Goal: Information Seeking & Learning: Learn about a topic

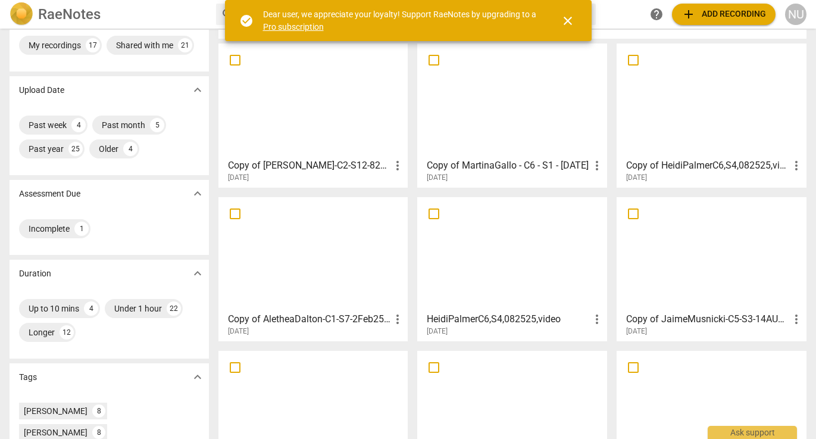
scroll to position [61, 0]
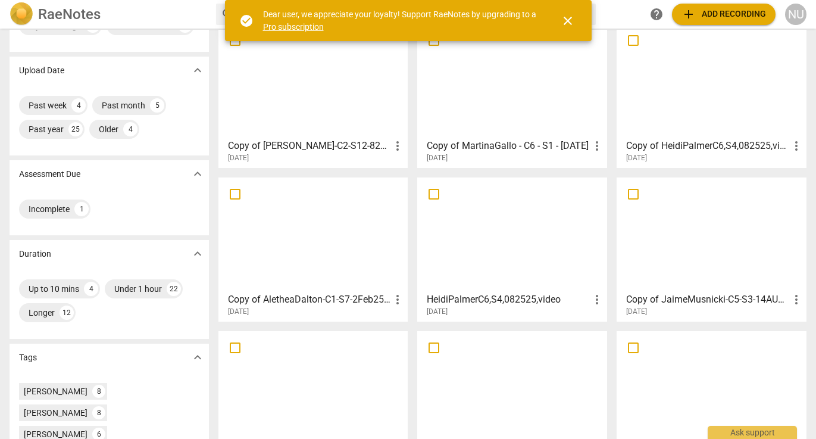
click at [715, 109] on div at bounding box center [712, 80] width 182 height 105
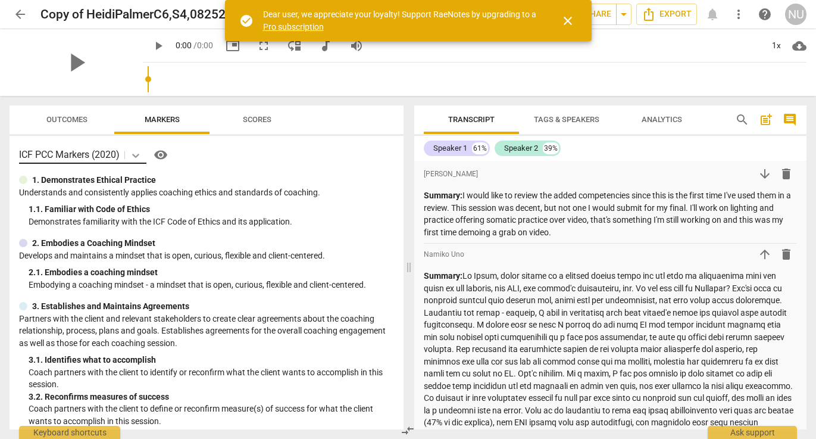
click at [138, 156] on icon at bounding box center [135, 156] width 7 height 4
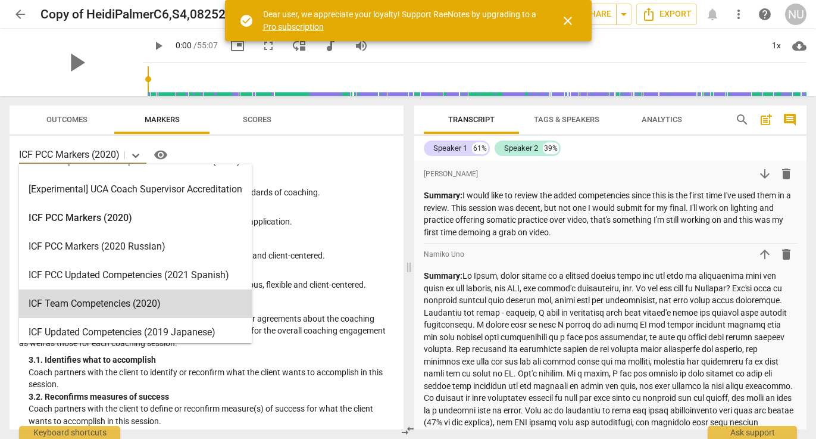
scroll to position [19, 0]
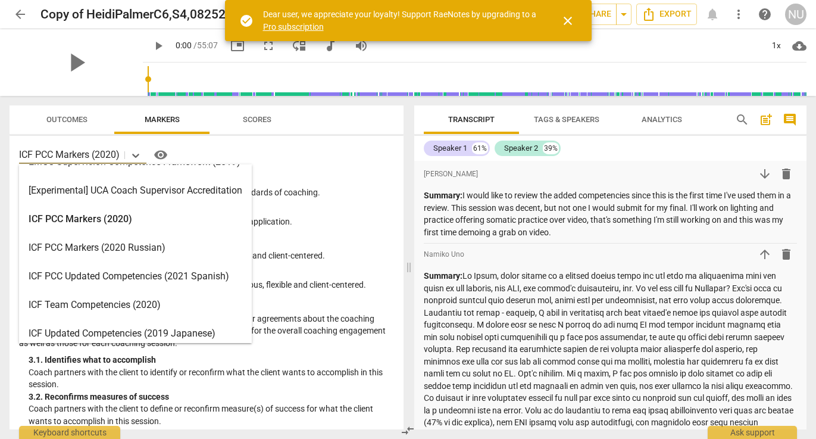
click at [107, 223] on div "ICF PCC Markers (2020)" at bounding box center [135, 219] width 233 height 29
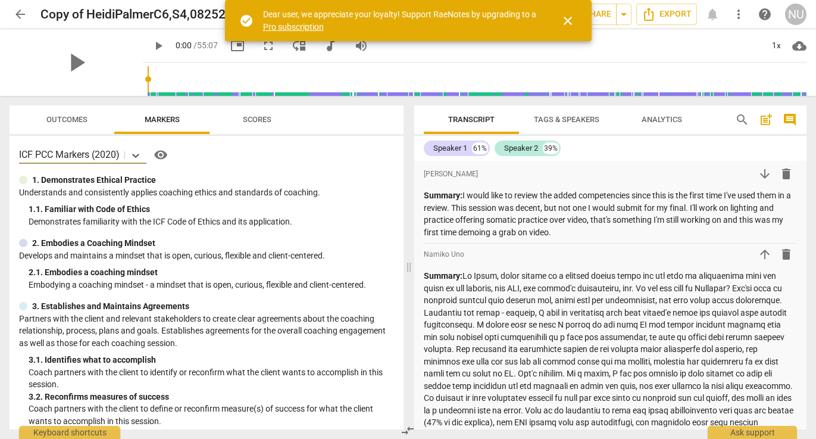
click at [18, 18] on span "arrow_back" at bounding box center [20, 14] width 14 height 14
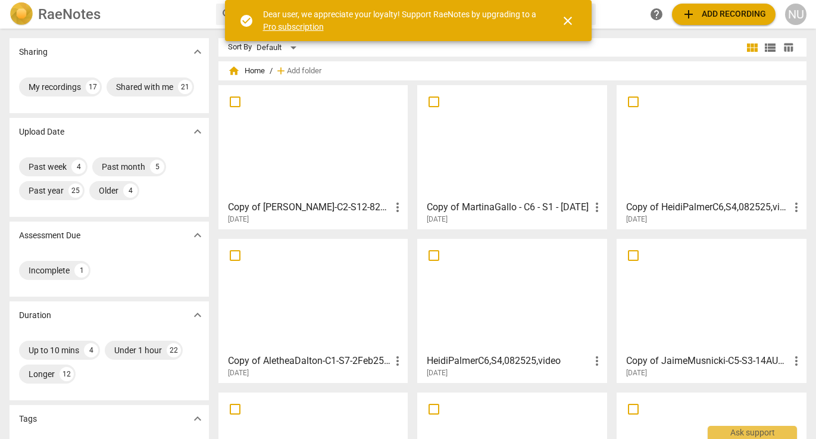
click at [448, 214] on span "[DATE]" at bounding box center [437, 219] width 21 height 10
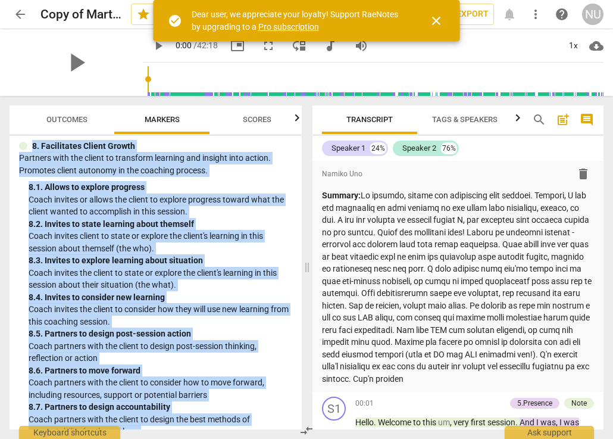
scroll to position [1450, 0]
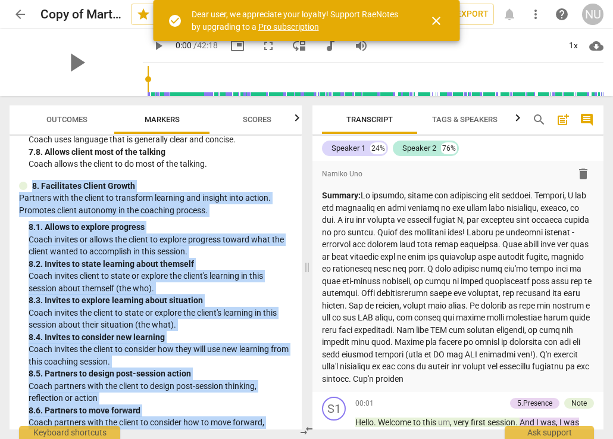
drag, startPoint x: 60, startPoint y: 413, endPoint x: 8, endPoint y: 194, distance: 224.6
click at [8, 194] on div "Outcomes Markers Scores ICF PCC Markers (2020) visibility 1. Demonstrates Ethic…" at bounding box center [153, 267] width 307 height 343
copy div "8. Facilitates Client Growth Partners with the client to transform learning and…"
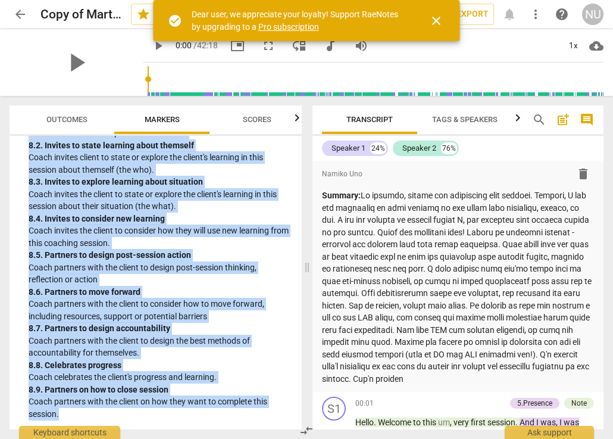
scroll to position [1578, 0]
click at [174, 259] on div "8. 5. Partners to design post-session action" at bounding box center [161, 255] width 264 height 13
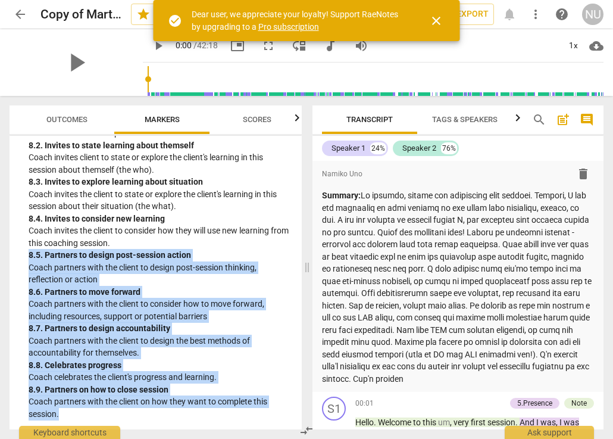
drag, startPoint x: 30, startPoint y: 257, endPoint x: 100, endPoint y: 422, distance: 179.1
click at [100, 422] on div "ICF PCC Markers (2020) visibility 1. Demonstrates Ethical Practice Understands …" at bounding box center [156, 283] width 292 height 294
copy div "8. 5. Partners to design post-session action Coach partners with the client to …"
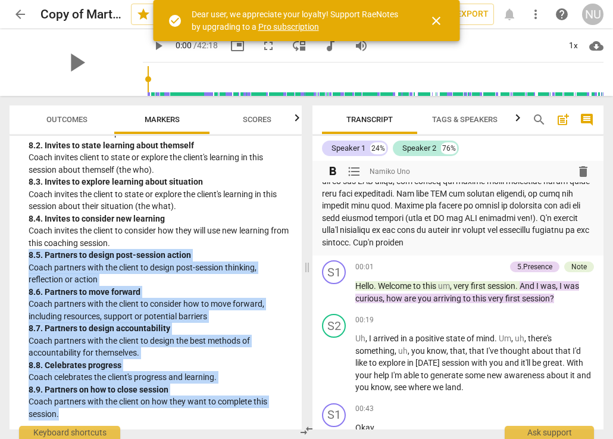
scroll to position [151, 0]
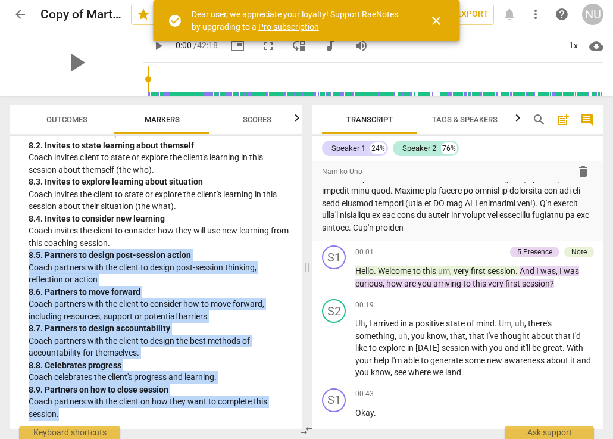
click at [19, 16] on span "arrow_back" at bounding box center [20, 14] width 14 height 14
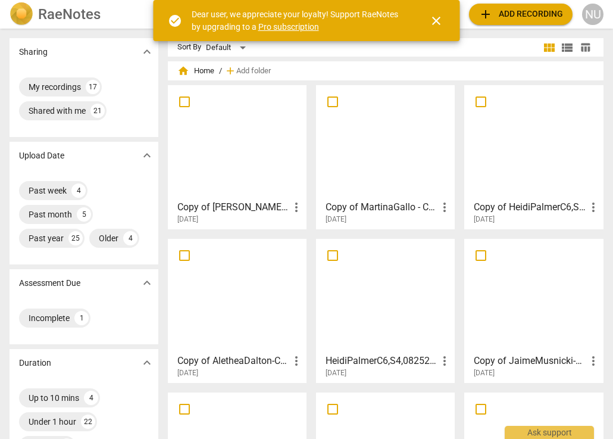
click at [430, 16] on span "close" at bounding box center [436, 21] width 14 height 14
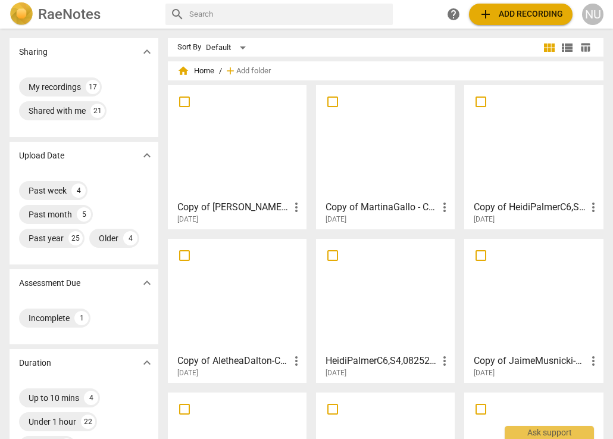
click at [229, 205] on h3 "Copy of [PERSON_NAME]-C2-S12-8252025" at bounding box center [233, 207] width 112 height 14
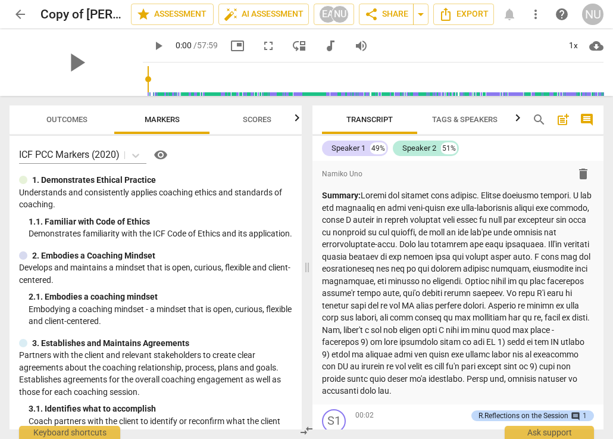
click at [17, 12] on span "arrow_back" at bounding box center [20, 14] width 14 height 14
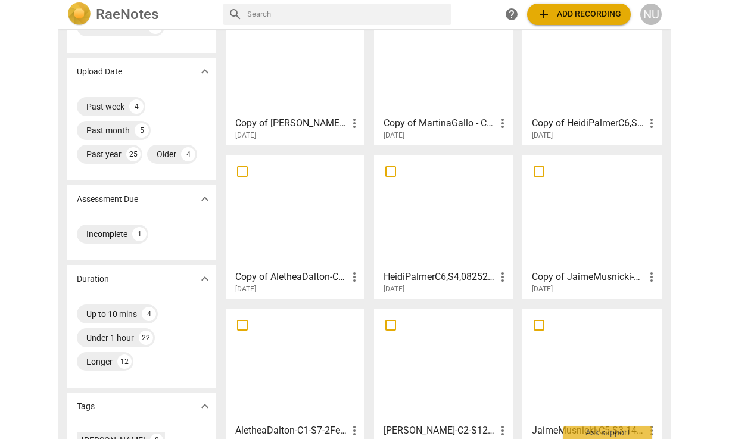
scroll to position [86, 0]
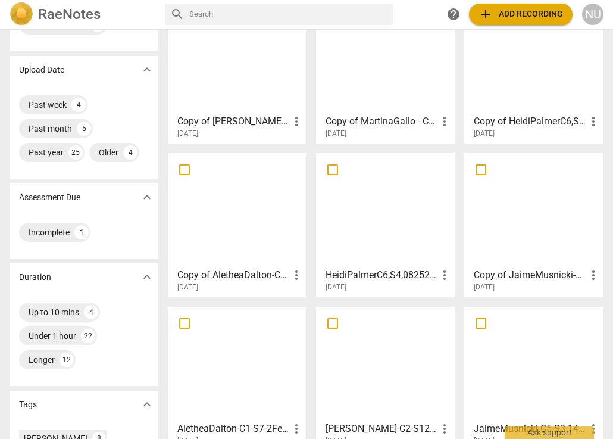
click at [504, 270] on h3 "Copy of JaimeMusnicki-C5-S3-14AUG25 video" at bounding box center [530, 275] width 112 height 14
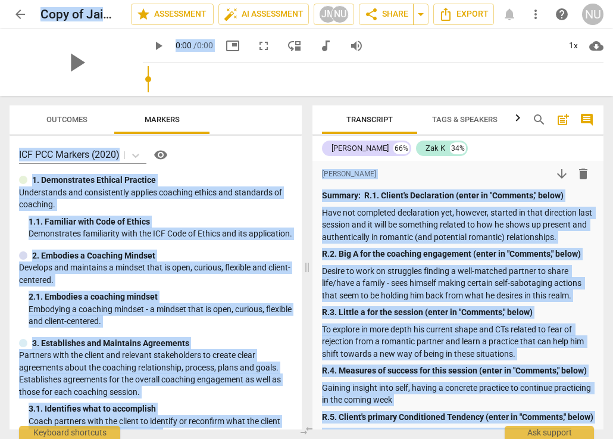
drag, startPoint x: 611, startPoint y: 263, endPoint x: 703, endPoint y: 260, distance: 92.4
click at [613, 0] on html "arrow_back Copy of JaimeMusnicki-C5-S3-14AUG25 video edit star Assessment auto_…" at bounding box center [306, 0] width 613 height 0
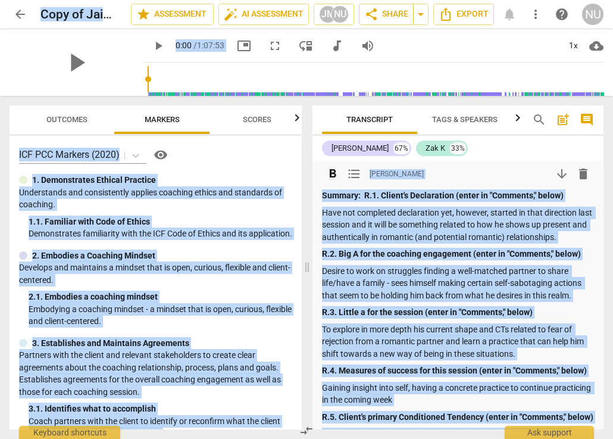
click at [534, 244] on p "Have not completed declaration yet, however, started in that direction last ses…" at bounding box center [458, 225] width 272 height 37
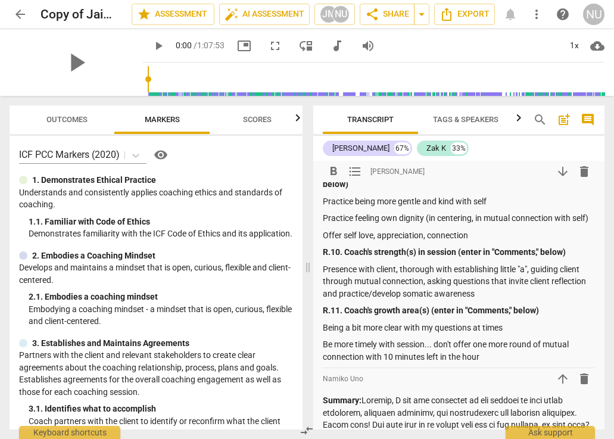
scroll to position [485, 0]
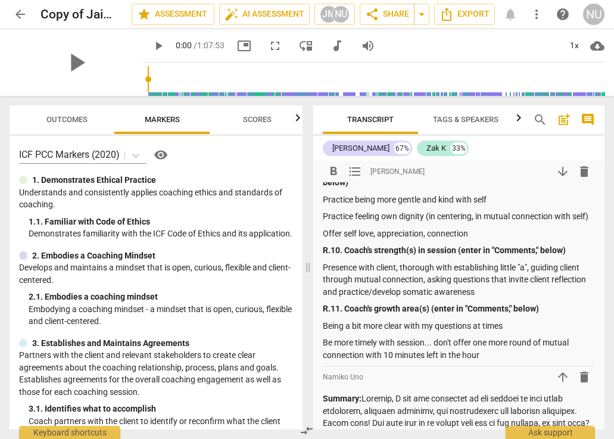
click at [19, 10] on span "arrow_back" at bounding box center [20, 14] width 14 height 14
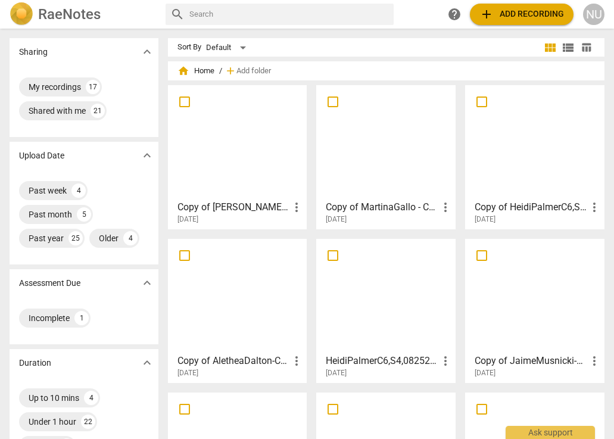
click at [509, 202] on h3 "Copy of HeidiPalmerC6,S4,082525,video" at bounding box center [531, 207] width 113 height 14
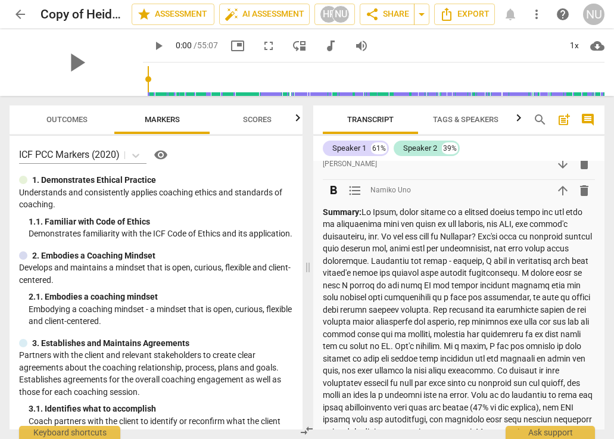
scroll to position [77, 0]
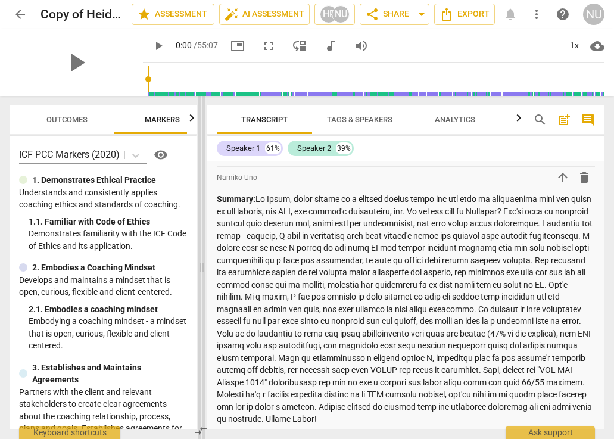
drag, startPoint x: 308, startPoint y: 265, endPoint x: 202, endPoint y: 264, distance: 106.0
click at [202, 264] on span at bounding box center [201, 267] width 7 height 343
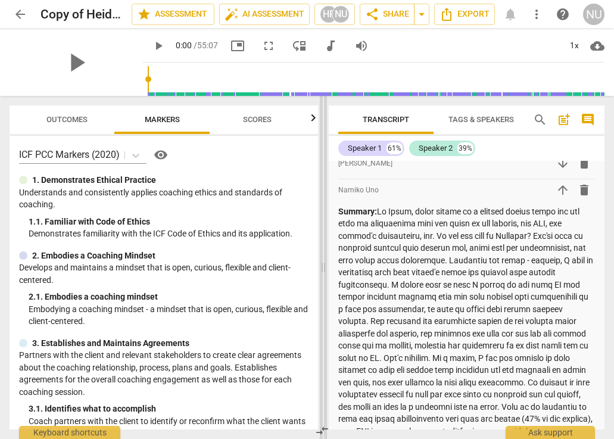
drag, startPoint x: 202, startPoint y: 264, endPoint x: 323, endPoint y: 270, distance: 121.1
click at [323, 270] on span at bounding box center [323, 267] width 7 height 343
click at [68, 117] on span "Outcomes" at bounding box center [66, 119] width 41 height 9
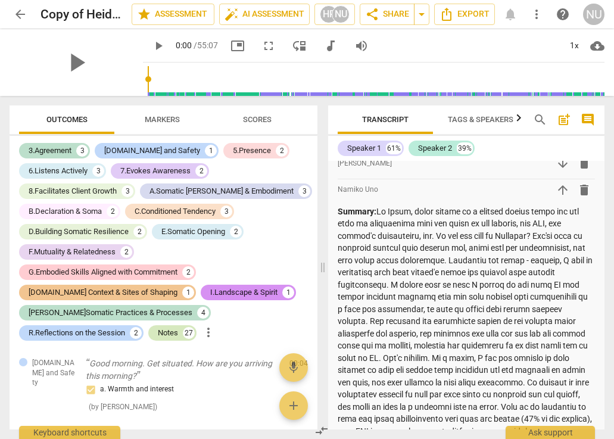
click at [158, 335] on div "Notes" at bounding box center [168, 333] width 20 height 12
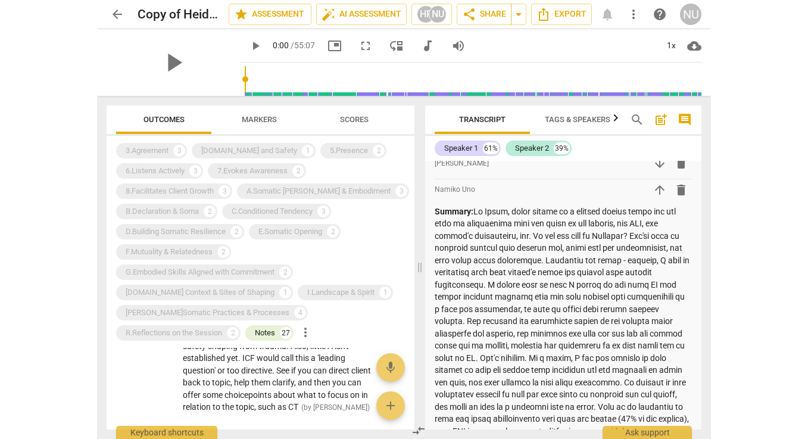
scroll to position [658, 0]
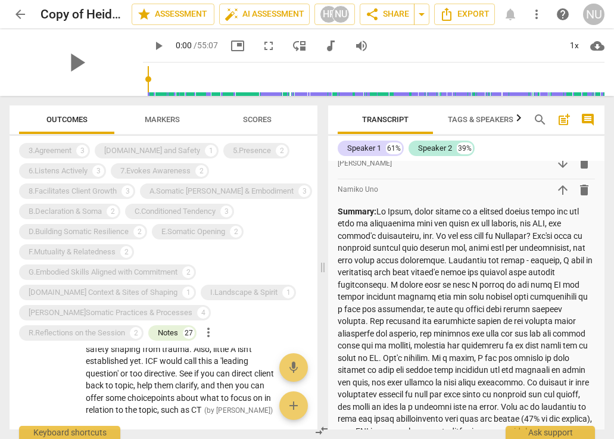
click at [164, 119] on span "Markers" at bounding box center [162, 119] width 35 height 9
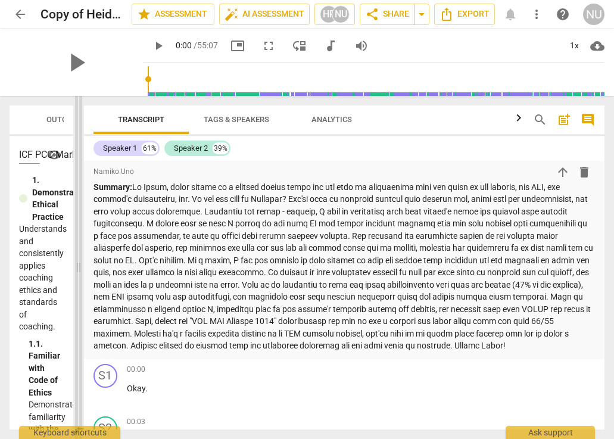
drag, startPoint x: 321, startPoint y: 272, endPoint x: 77, endPoint y: 265, distance: 244.3
click at [77, 265] on span at bounding box center [78, 267] width 7 height 343
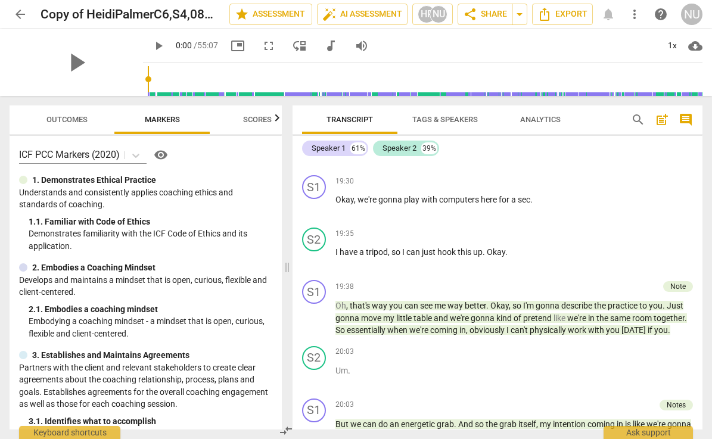
scroll to position [4650, 0]
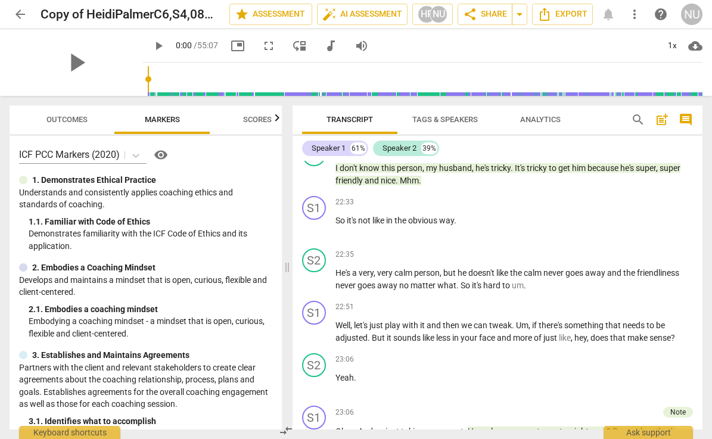
drag, startPoint x: 79, startPoint y: 267, endPoint x: 282, endPoint y: 264, distance: 202.5
click at [288, 264] on span at bounding box center [286, 267] width 7 height 343
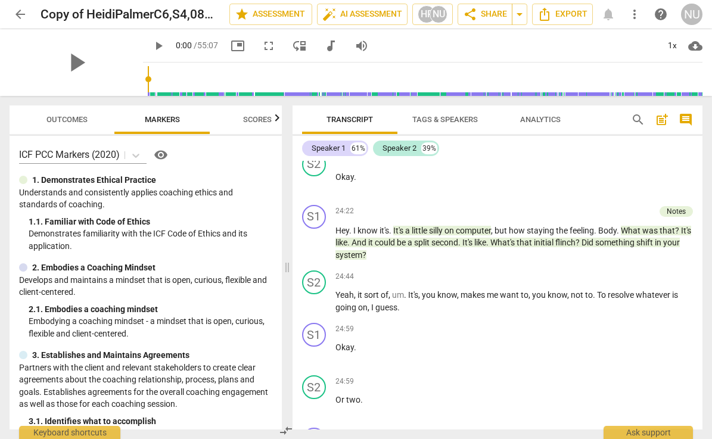
scroll to position [5045, 0]
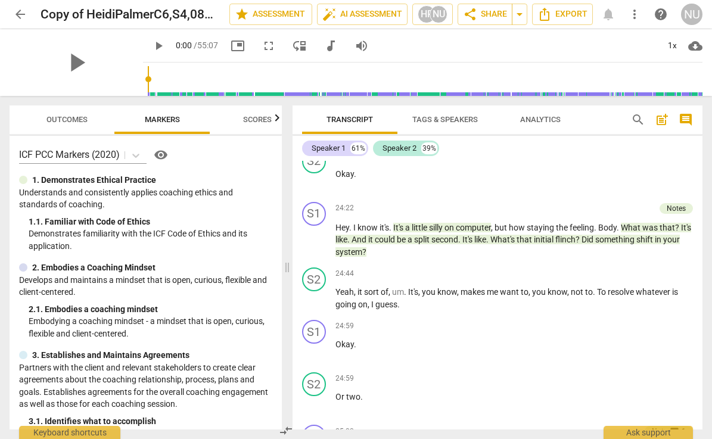
click at [71, 117] on span "Outcomes" at bounding box center [66, 119] width 41 height 9
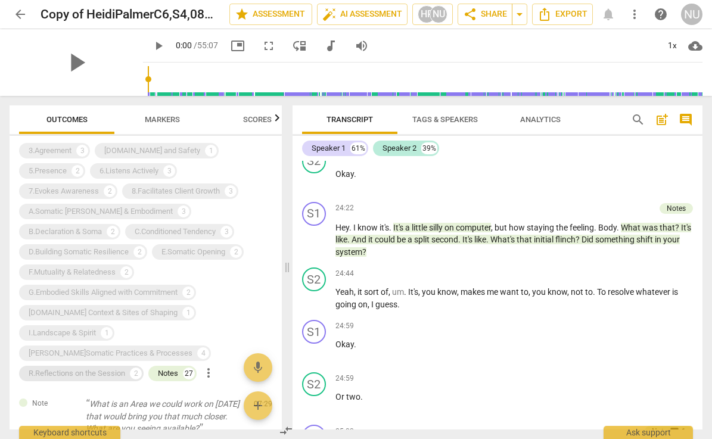
click at [110, 366] on div "R.Reflections on the Session 2" at bounding box center [81, 373] width 124 height 15
click at [108, 367] on div "R.Reflections on the Session" at bounding box center [77, 373] width 96 height 12
click at [106, 367] on div "R.Reflections on the Session" at bounding box center [77, 373] width 96 height 12
click at [112, 367] on div "R.Reflections on the Session" at bounding box center [77, 373] width 96 height 12
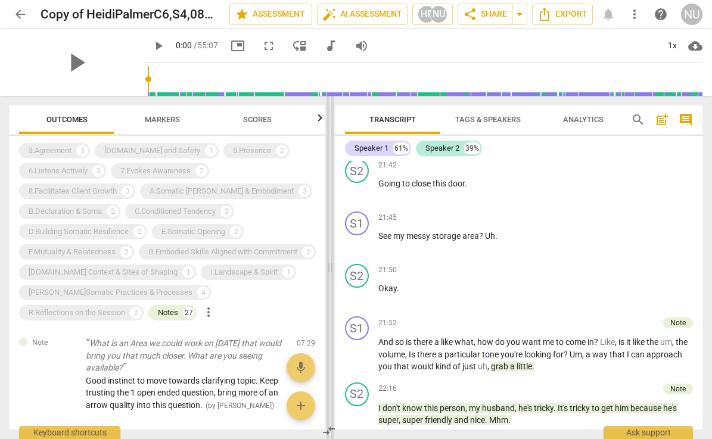
scroll to position [5314, 0]
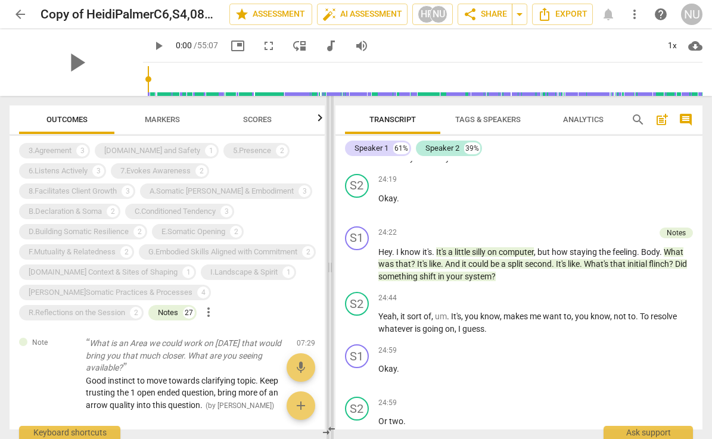
drag, startPoint x: 285, startPoint y: 269, endPoint x: 328, endPoint y: 269, distance: 42.9
click at [328, 269] on span at bounding box center [329, 267] width 7 height 343
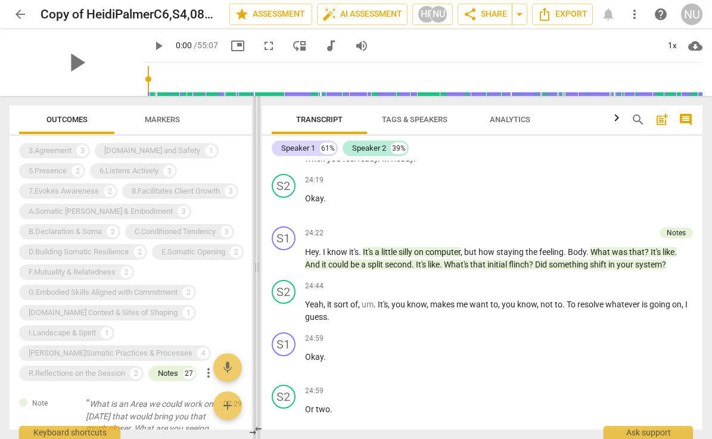
drag, startPoint x: 328, startPoint y: 269, endPoint x: 254, endPoint y: 269, distance: 73.3
click at [254, 269] on span at bounding box center [256, 267] width 7 height 343
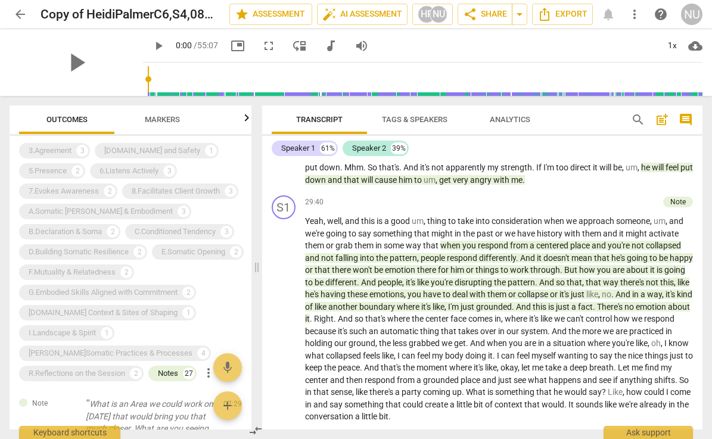
scroll to position [6167, 0]
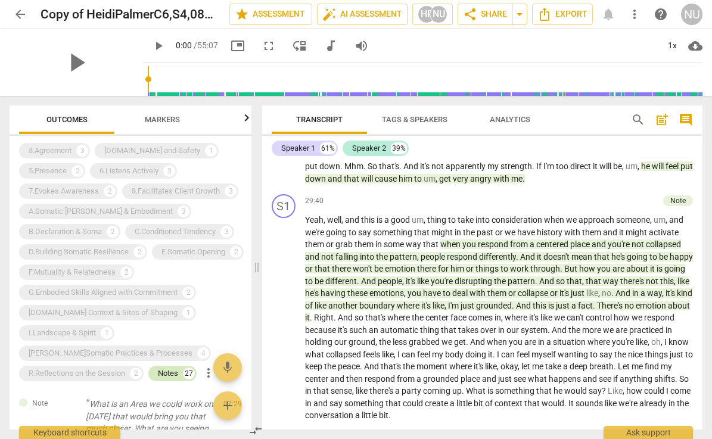
click at [167, 373] on div "Notes" at bounding box center [168, 373] width 20 height 12
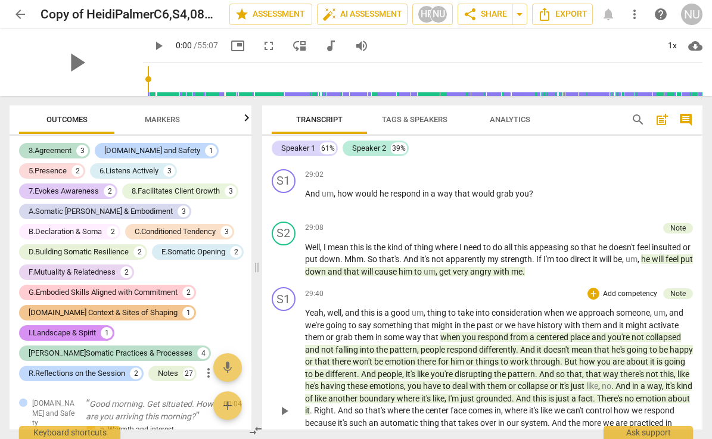
scroll to position [6079, 0]
